Goal: Task Accomplishment & Management: Use online tool/utility

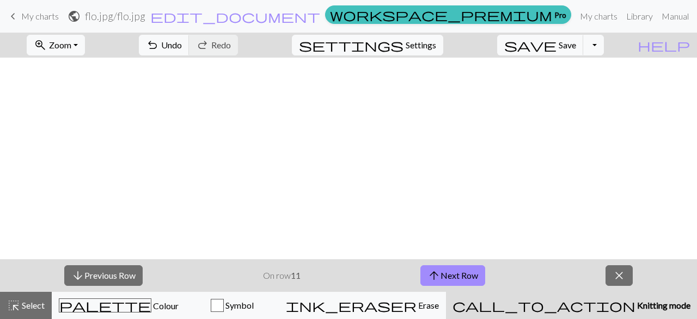
scroll to position [326, 0]
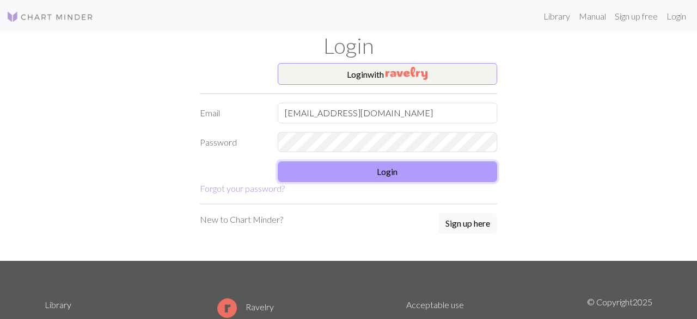
click at [359, 170] on button "Login" at bounding box center [388, 172] width 220 height 21
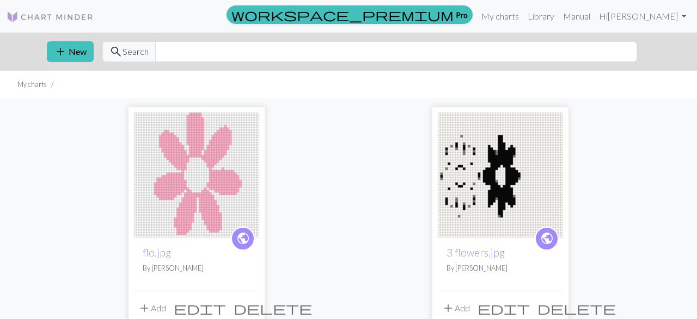
click at [192, 181] on img at bounding box center [196, 175] width 125 height 125
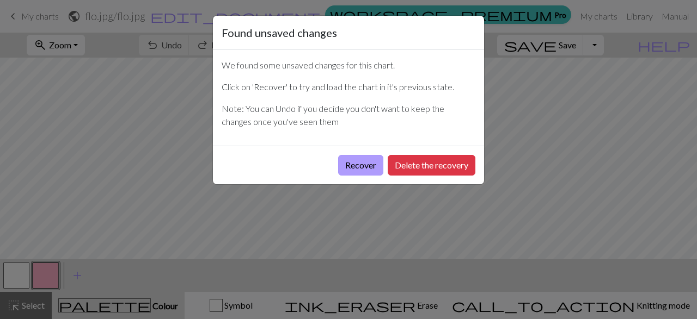
click at [358, 164] on button "Recover" at bounding box center [360, 165] width 45 height 21
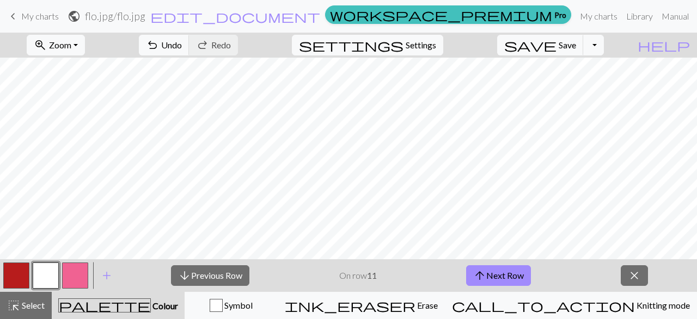
scroll to position [345, 0]
click at [523, 276] on button "arrow_upward Next Row" at bounding box center [498, 276] width 65 height 21
